Goal: Navigation & Orientation: Understand site structure

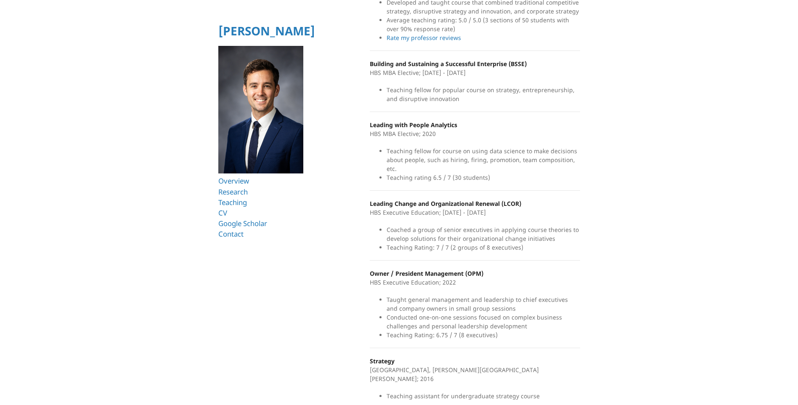
scroll to position [198, 0]
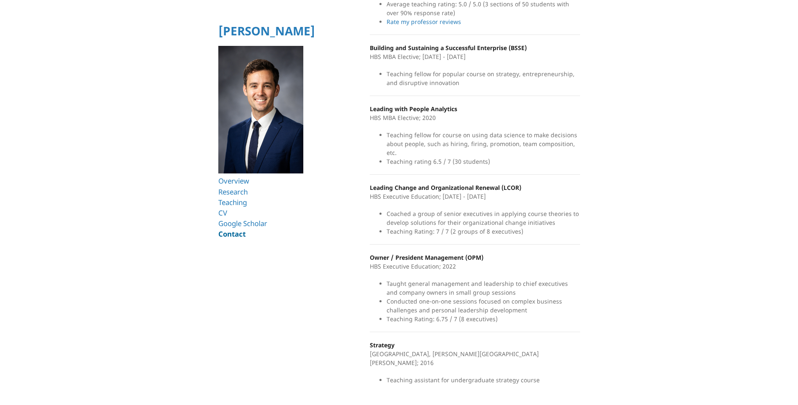
click at [229, 234] on link "Contact" at bounding box center [231, 234] width 27 height 10
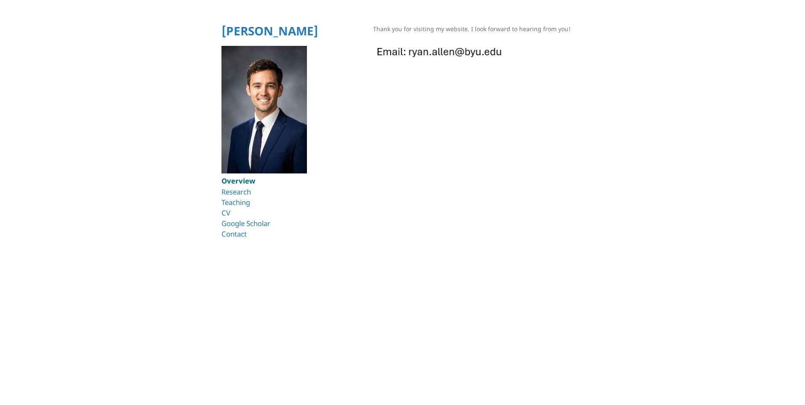
click at [244, 183] on link "Overview" at bounding box center [238, 181] width 34 height 10
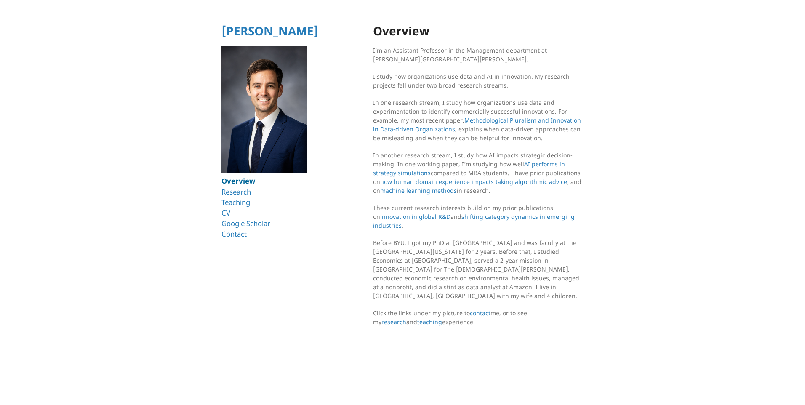
click at [242, 182] on link "Overview" at bounding box center [238, 181] width 34 height 10
click at [230, 192] on link "Research" at bounding box center [237, 192] width 32 height 10
